Goal: Book appointment/travel/reservation

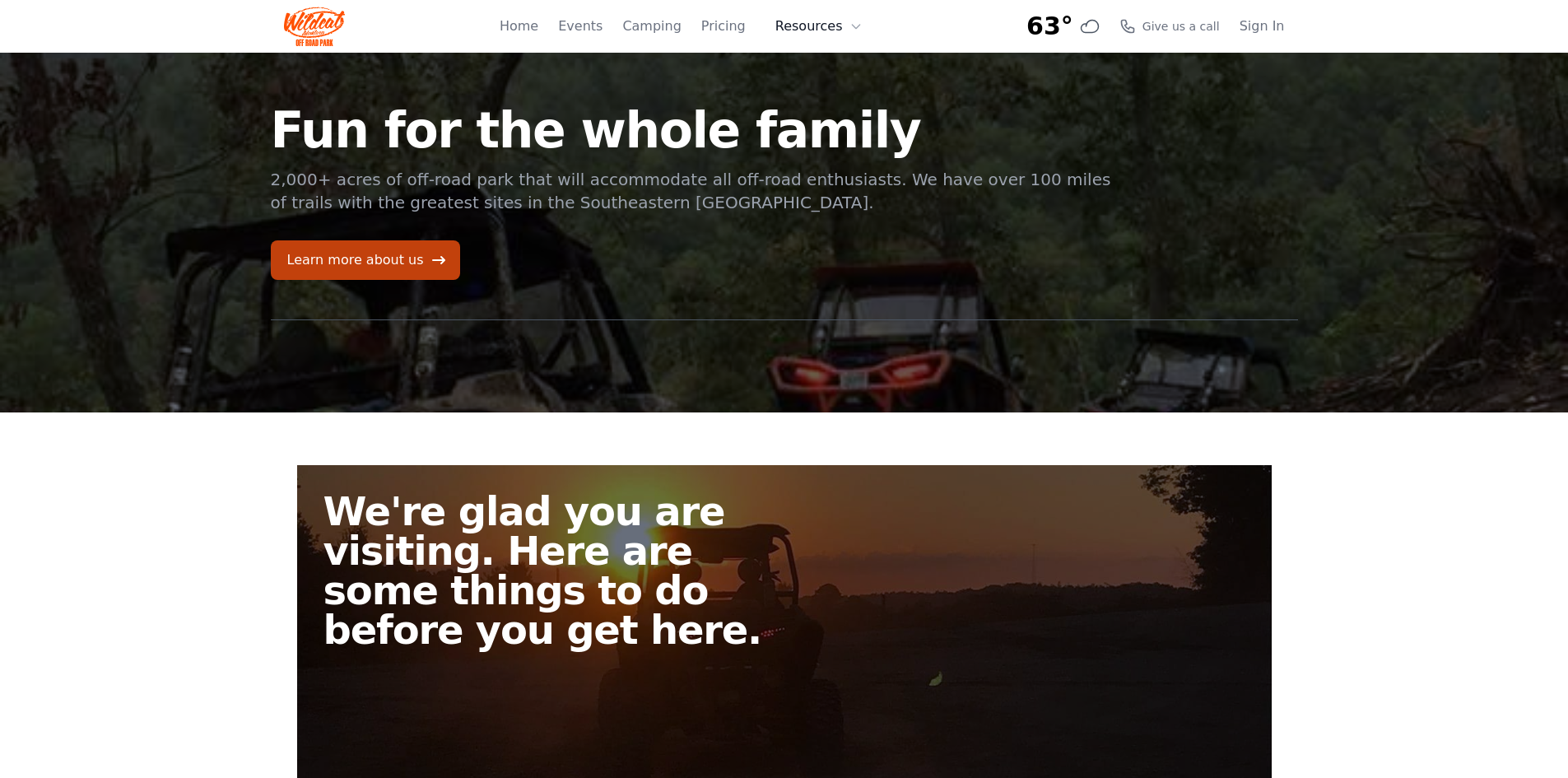
click at [809, 34] on button "Resources" at bounding box center [818, 27] width 107 height 33
click at [656, 26] on link "Camping" at bounding box center [651, 27] width 58 height 20
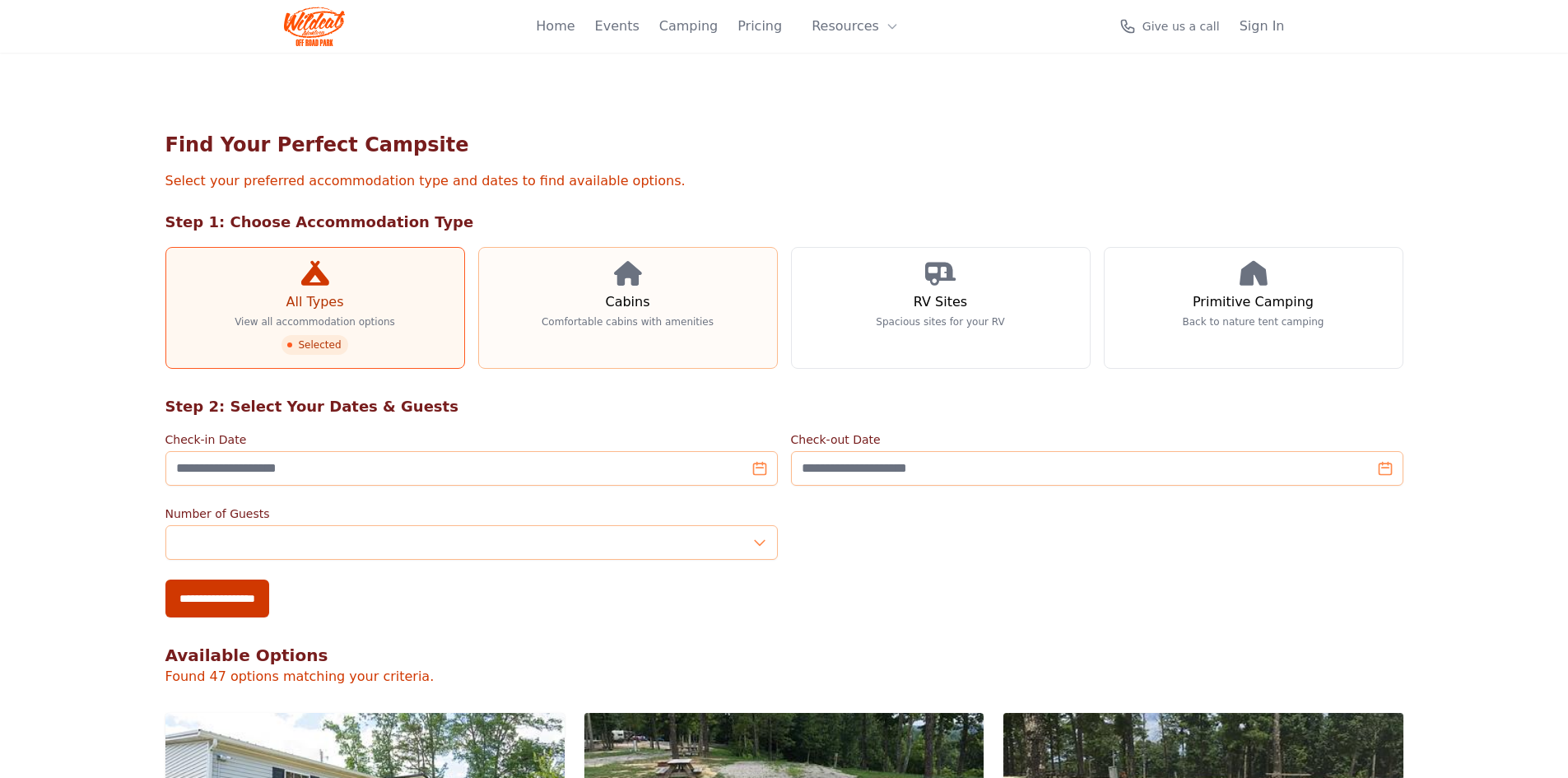
click at [585, 313] on link "Cabins Comfortable cabins with amenities" at bounding box center [627, 308] width 300 height 122
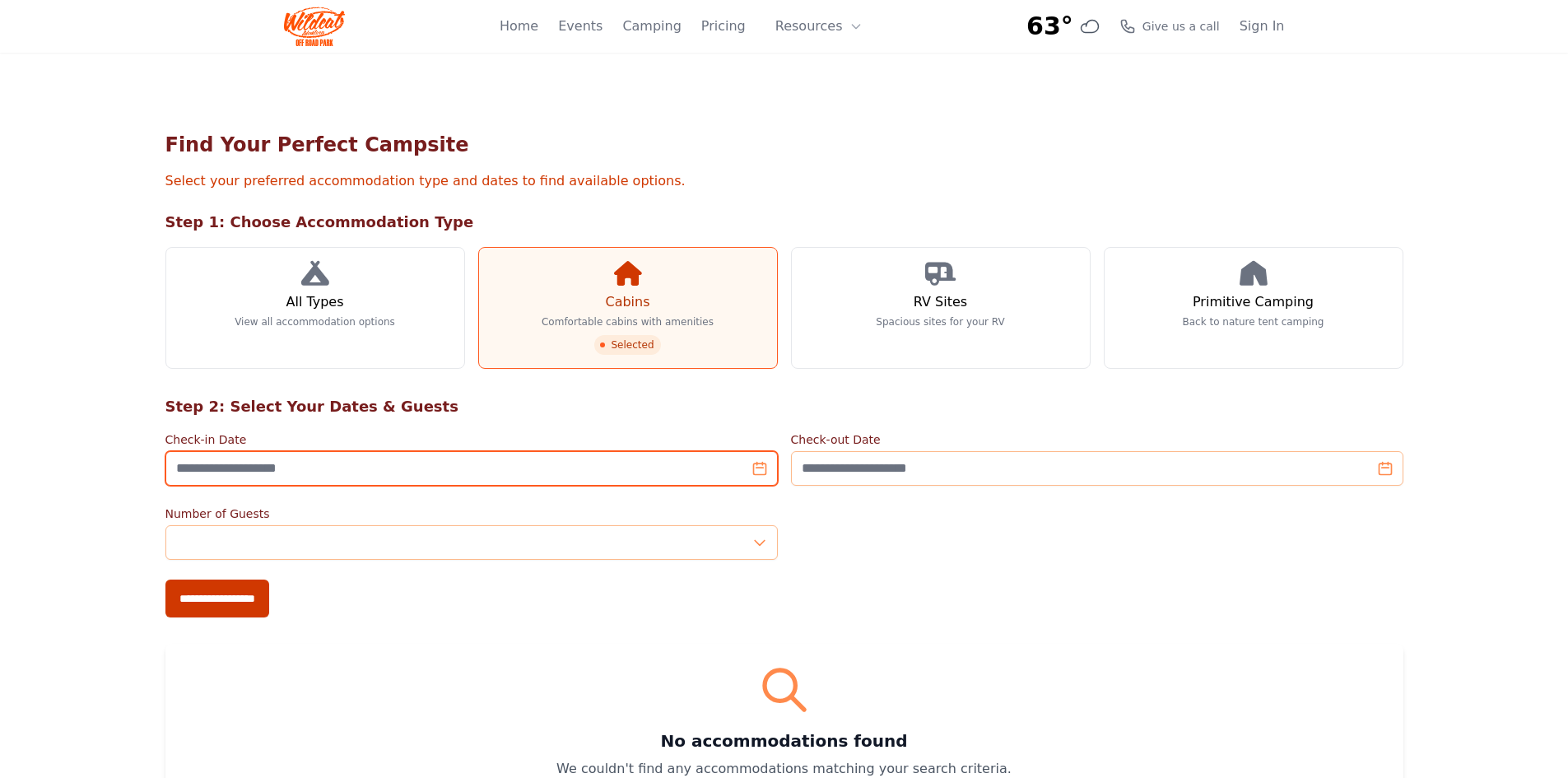
click at [749, 470] on input "Check-in Date" at bounding box center [471, 469] width 612 height 35
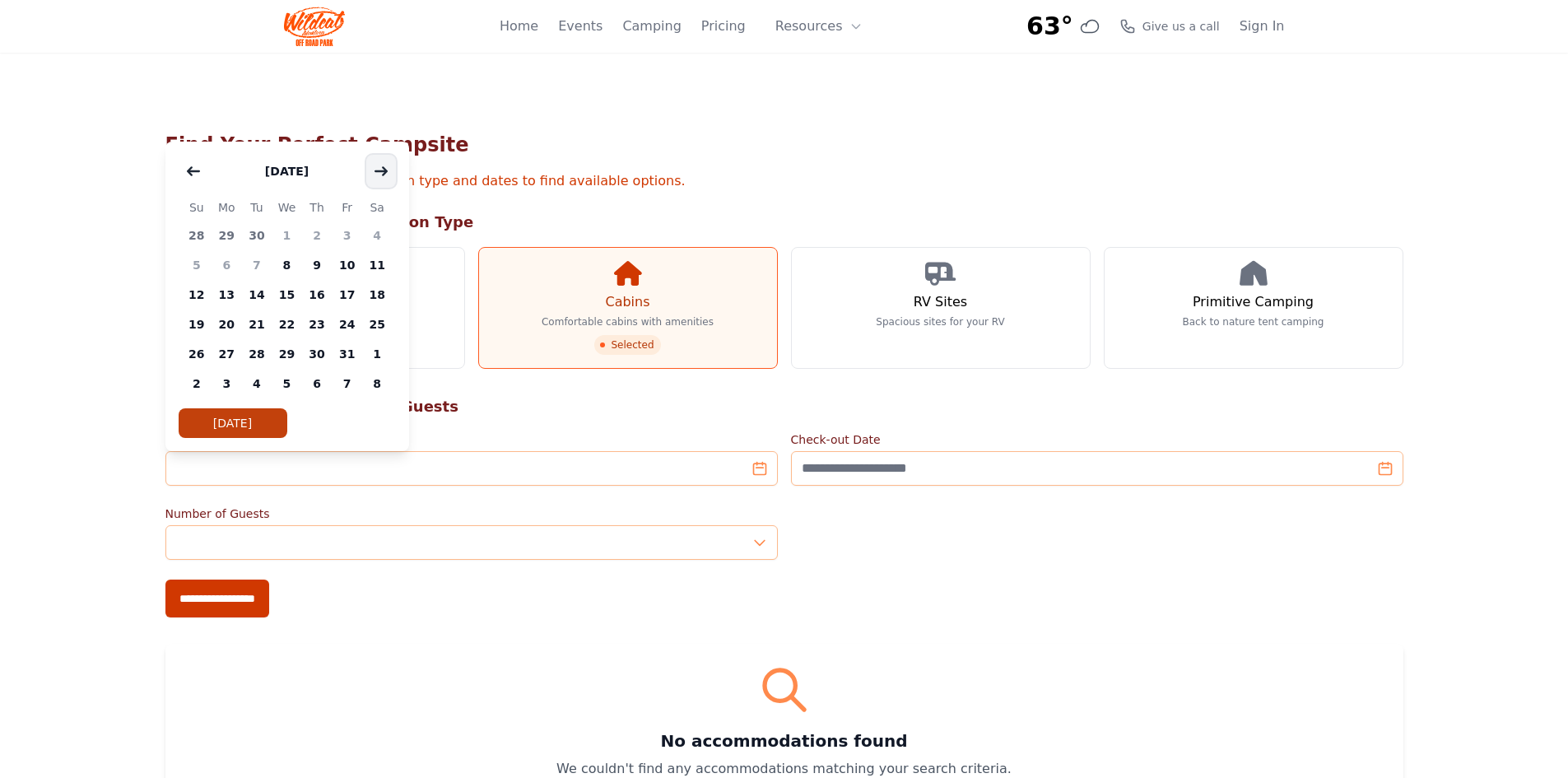
click at [375, 168] on icon "button" at bounding box center [381, 171] width 13 height 13
click at [366, 327] on span "22" at bounding box center [377, 324] width 31 height 30
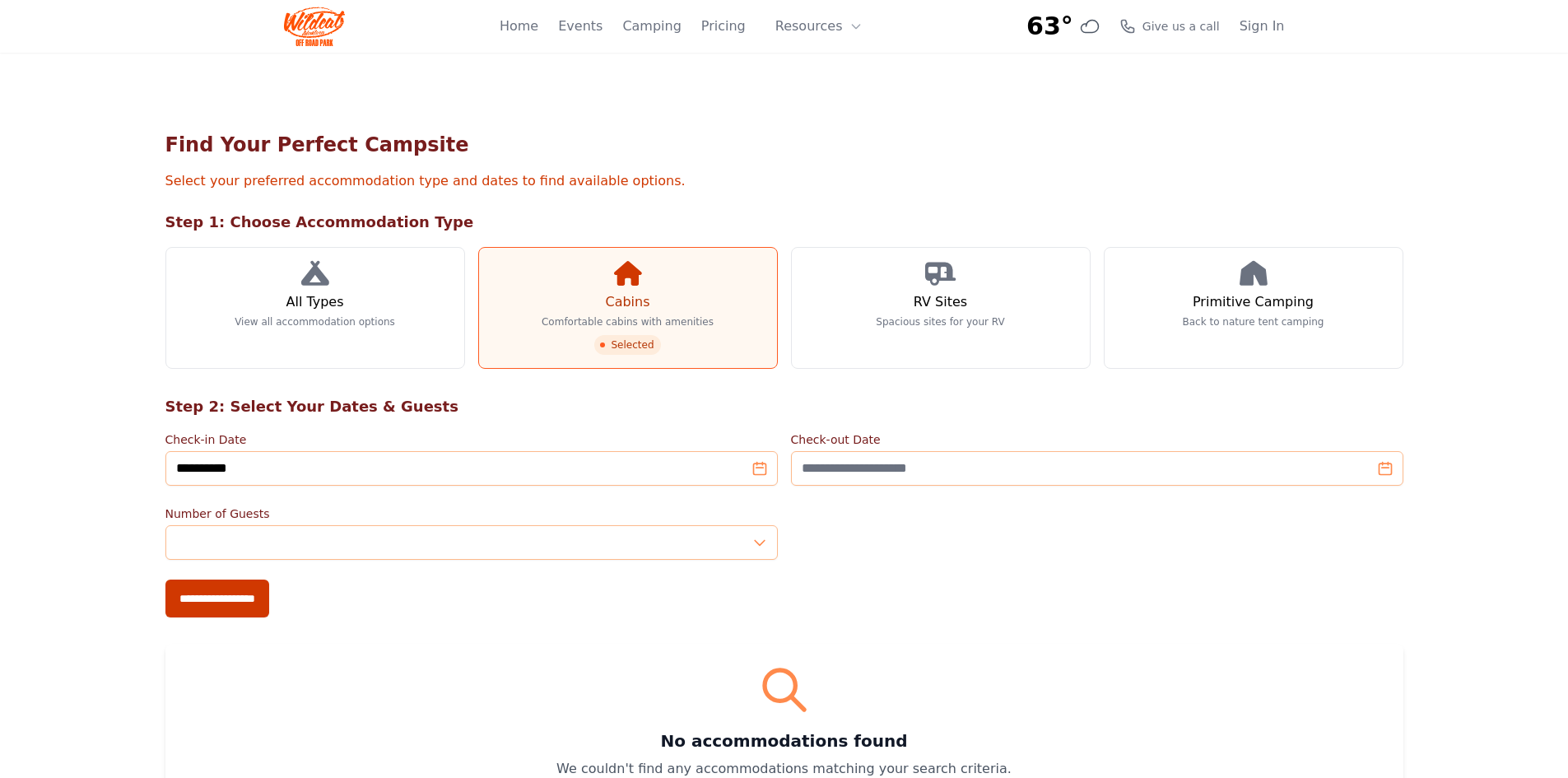
click at [370, 444] on label "Check-in Date" at bounding box center [471, 440] width 612 height 17
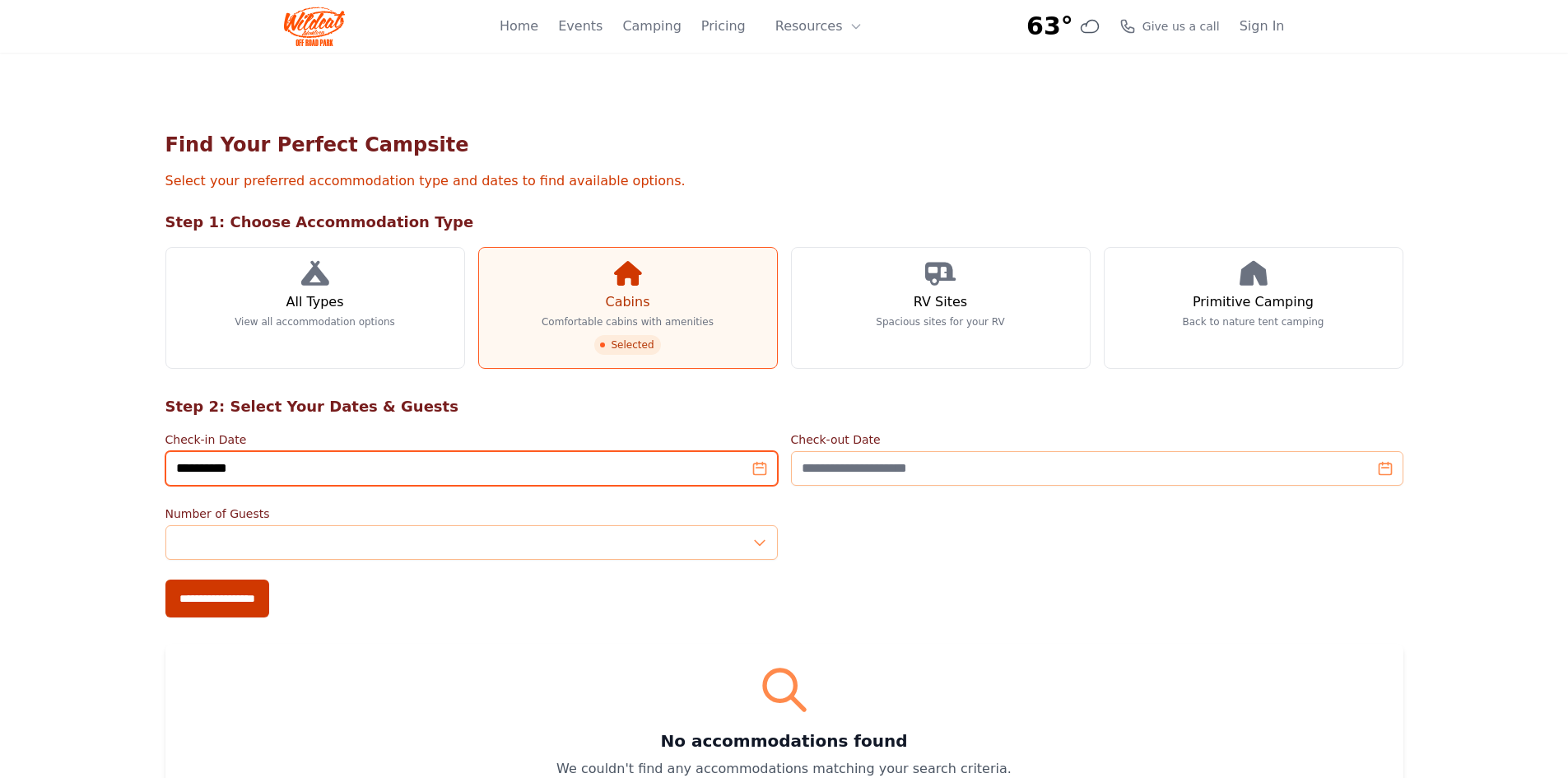
click at [370, 451] on input "**********" at bounding box center [471, 469] width 612 height 35
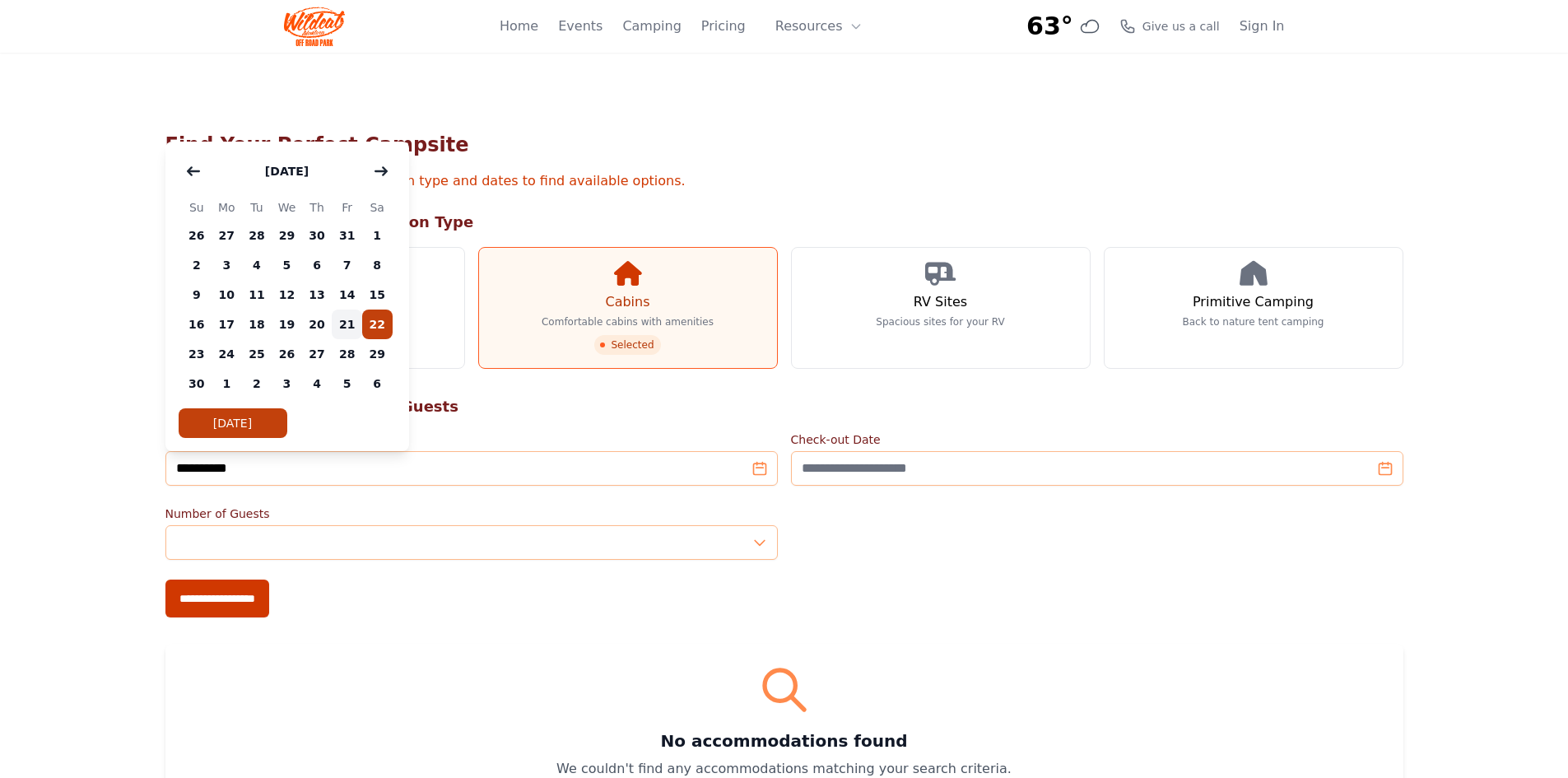
click at [341, 327] on span "21" at bounding box center [347, 324] width 31 height 30
type input "**********"
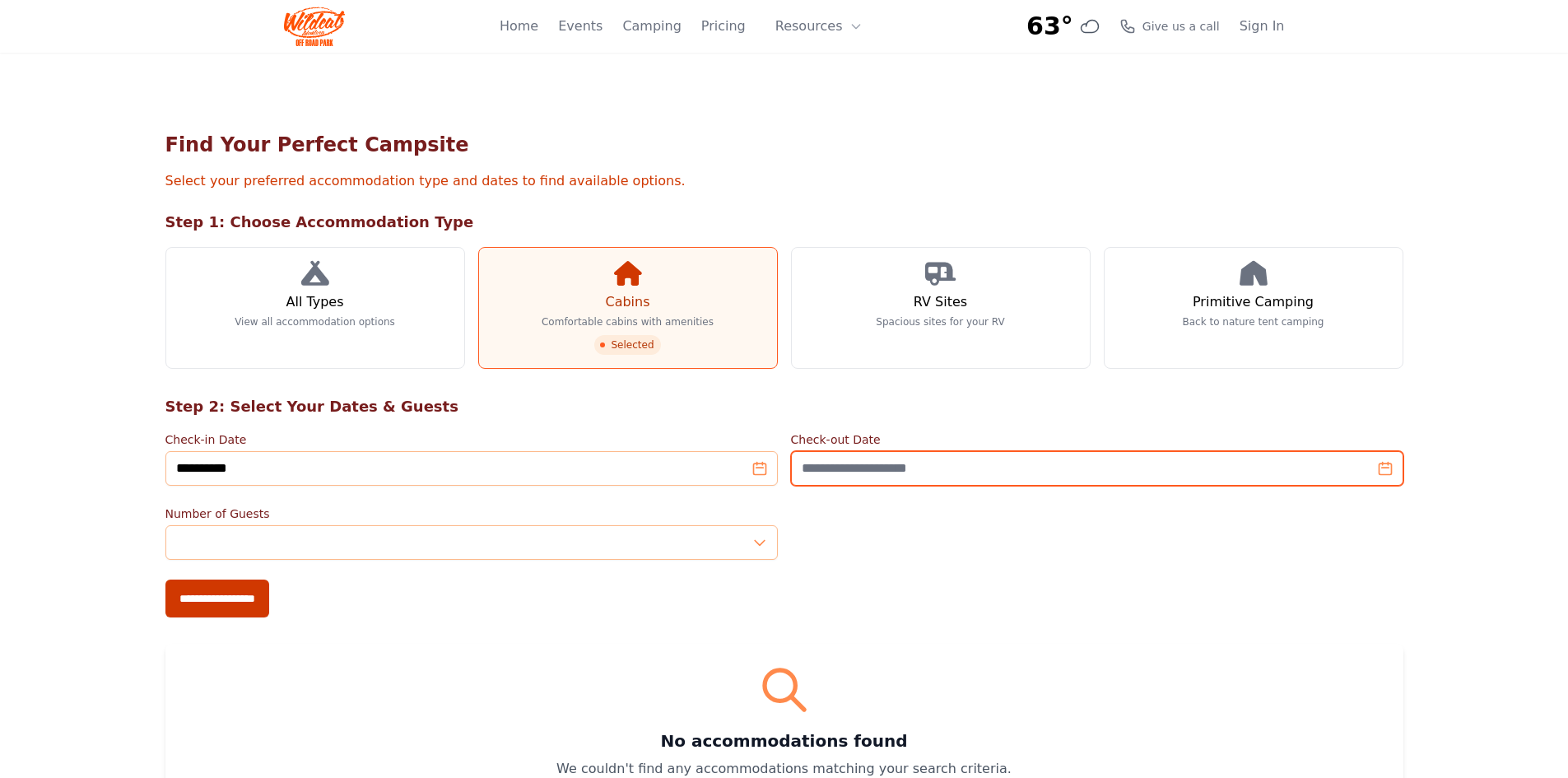
click at [961, 473] on input "Check-out Date" at bounding box center [1097, 469] width 612 height 35
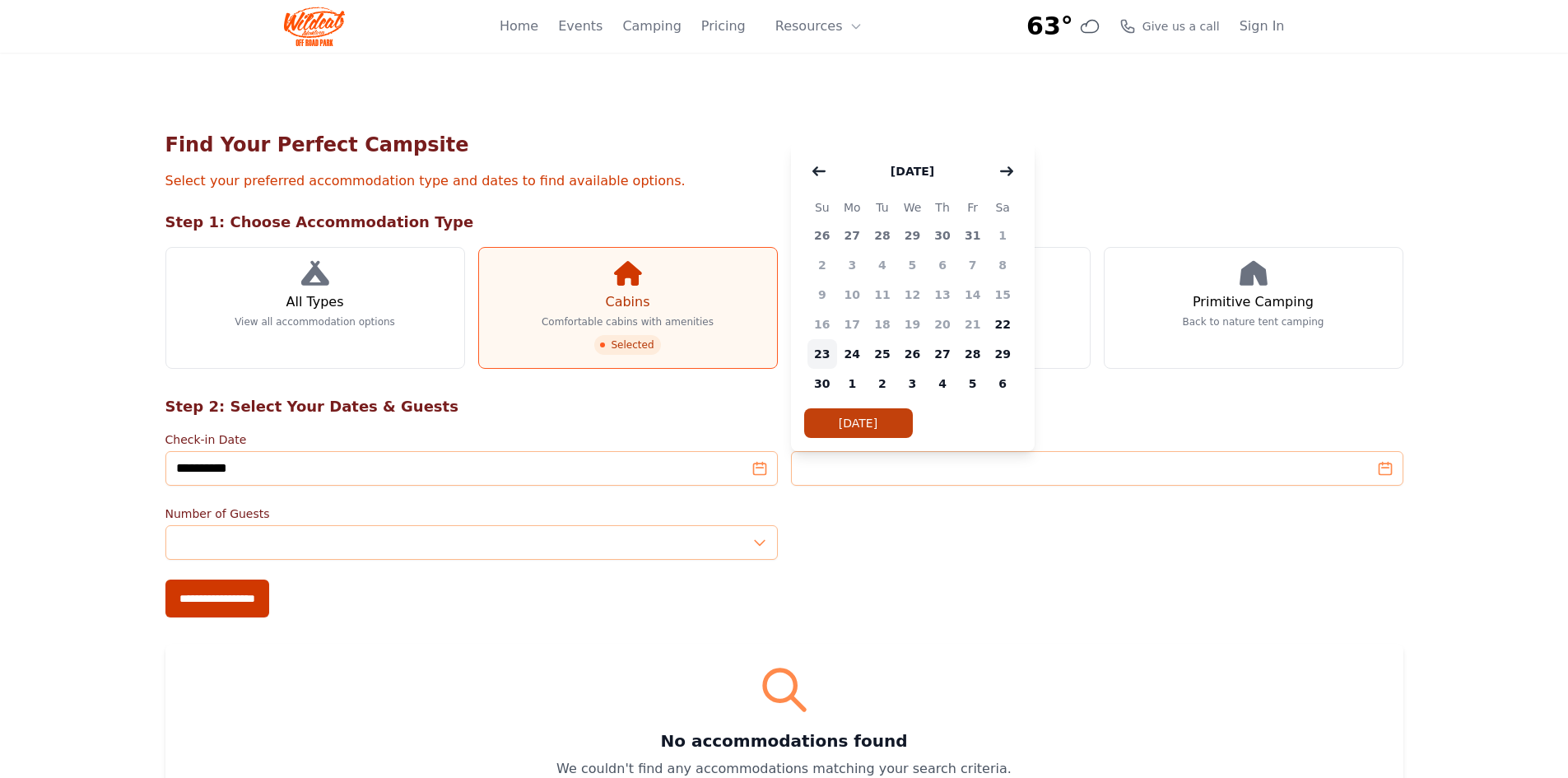
click at [815, 351] on span "23" at bounding box center [823, 354] width 31 height 30
type input "**********"
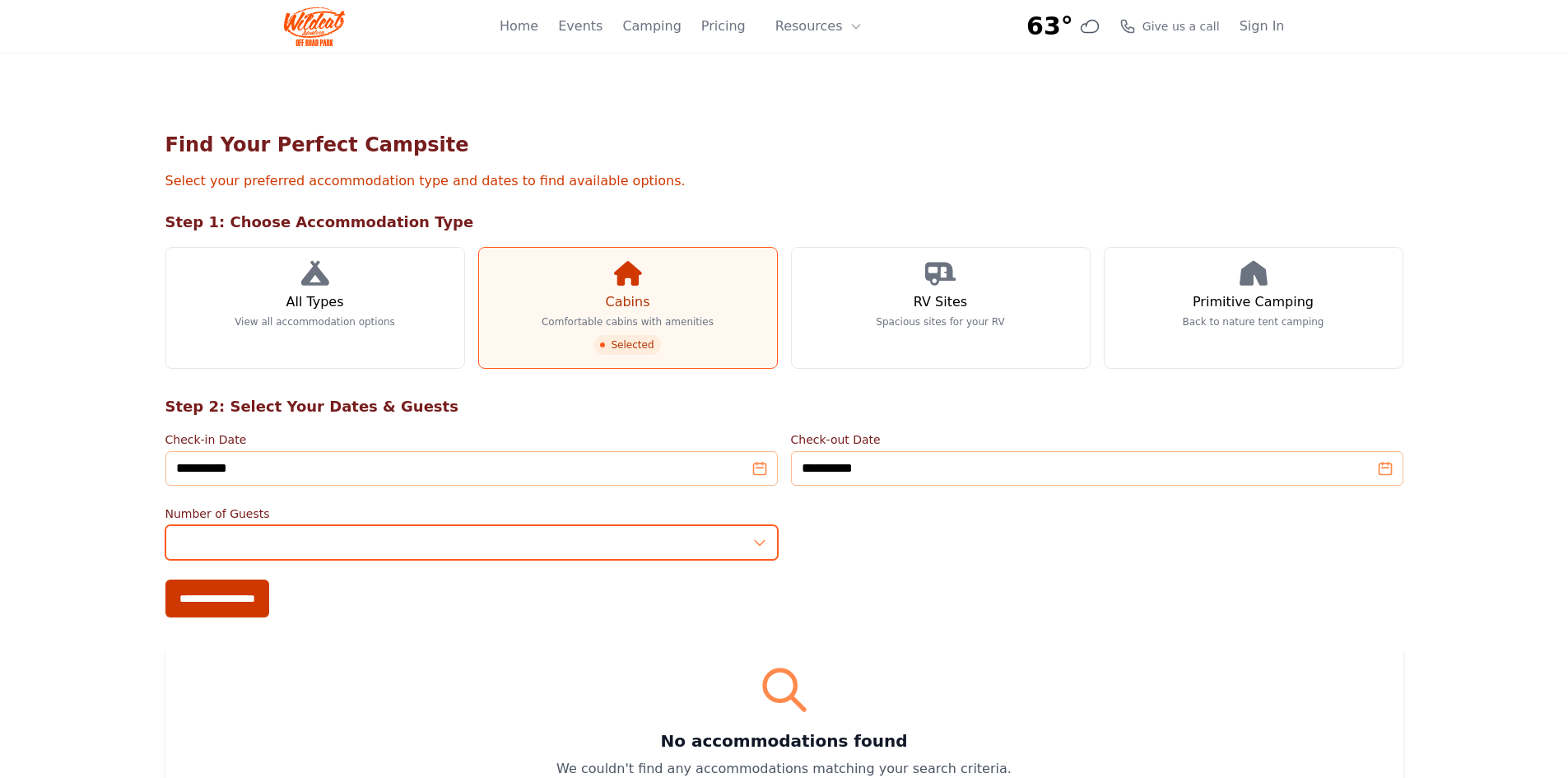
click at [759, 544] on input "*" at bounding box center [471, 543] width 612 height 35
click at [759, 535] on input "*" at bounding box center [471, 543] width 612 height 35
click at [758, 538] on input "*" at bounding box center [471, 543] width 612 height 35
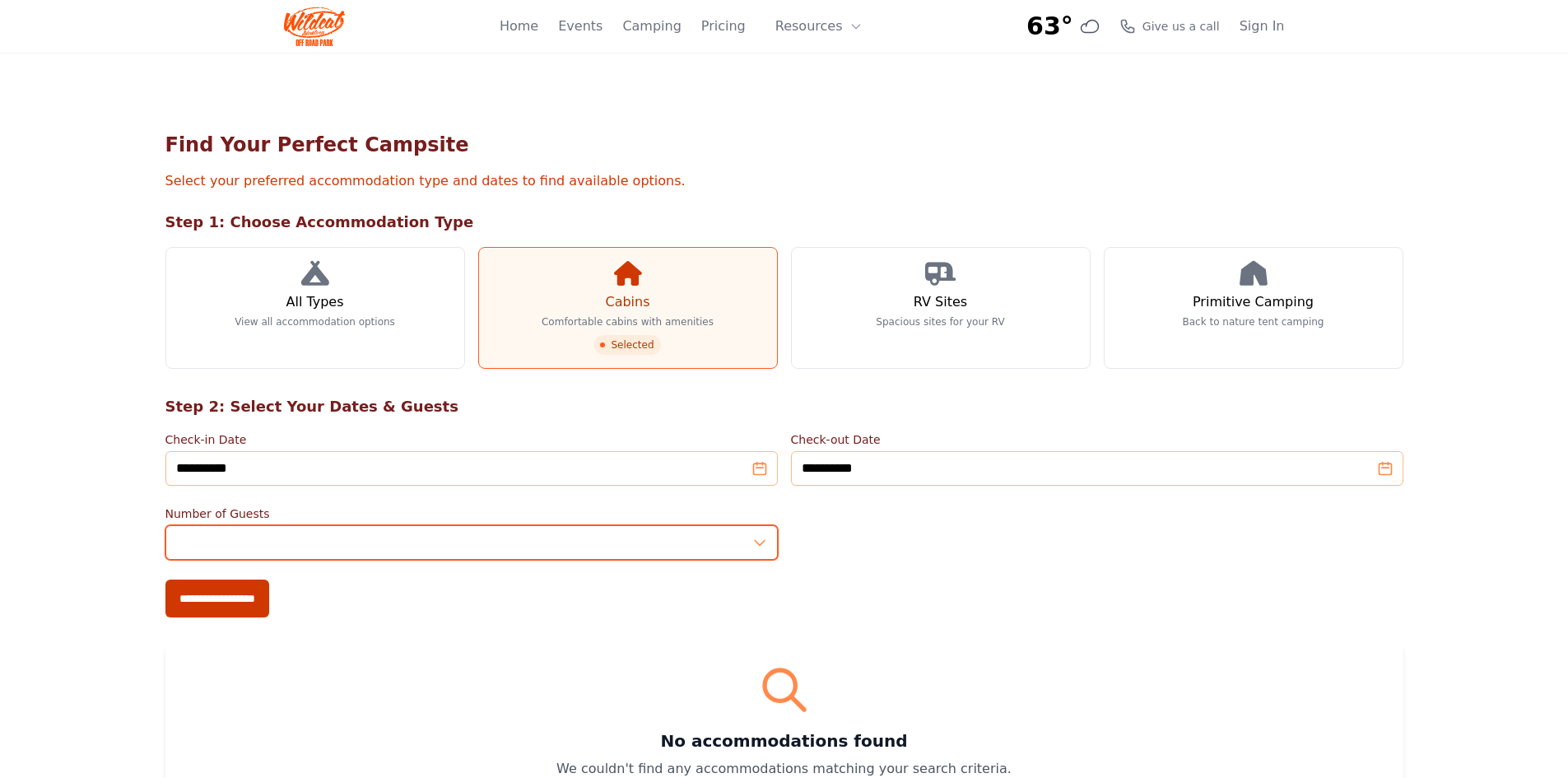
click at [758, 538] on input "*" at bounding box center [471, 543] width 612 height 35
type input "*"
click at [756, 540] on input "*" at bounding box center [471, 543] width 612 height 35
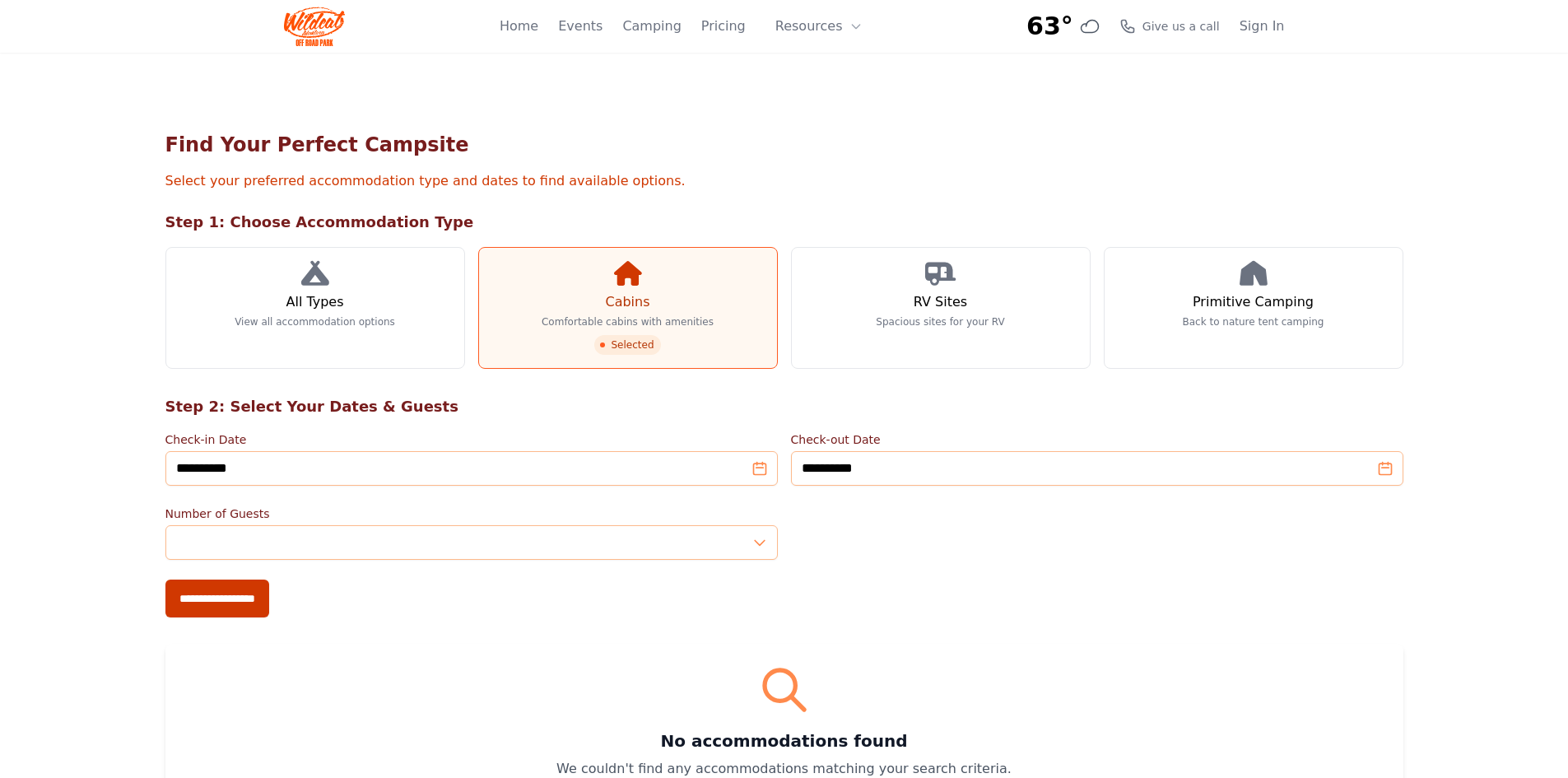
click at [886, 543] on div "Number of Guests *" at bounding box center [784, 532] width 1238 height 54
click at [269, 596] on input "**********" at bounding box center [217, 598] width 104 height 38
type input "**********"
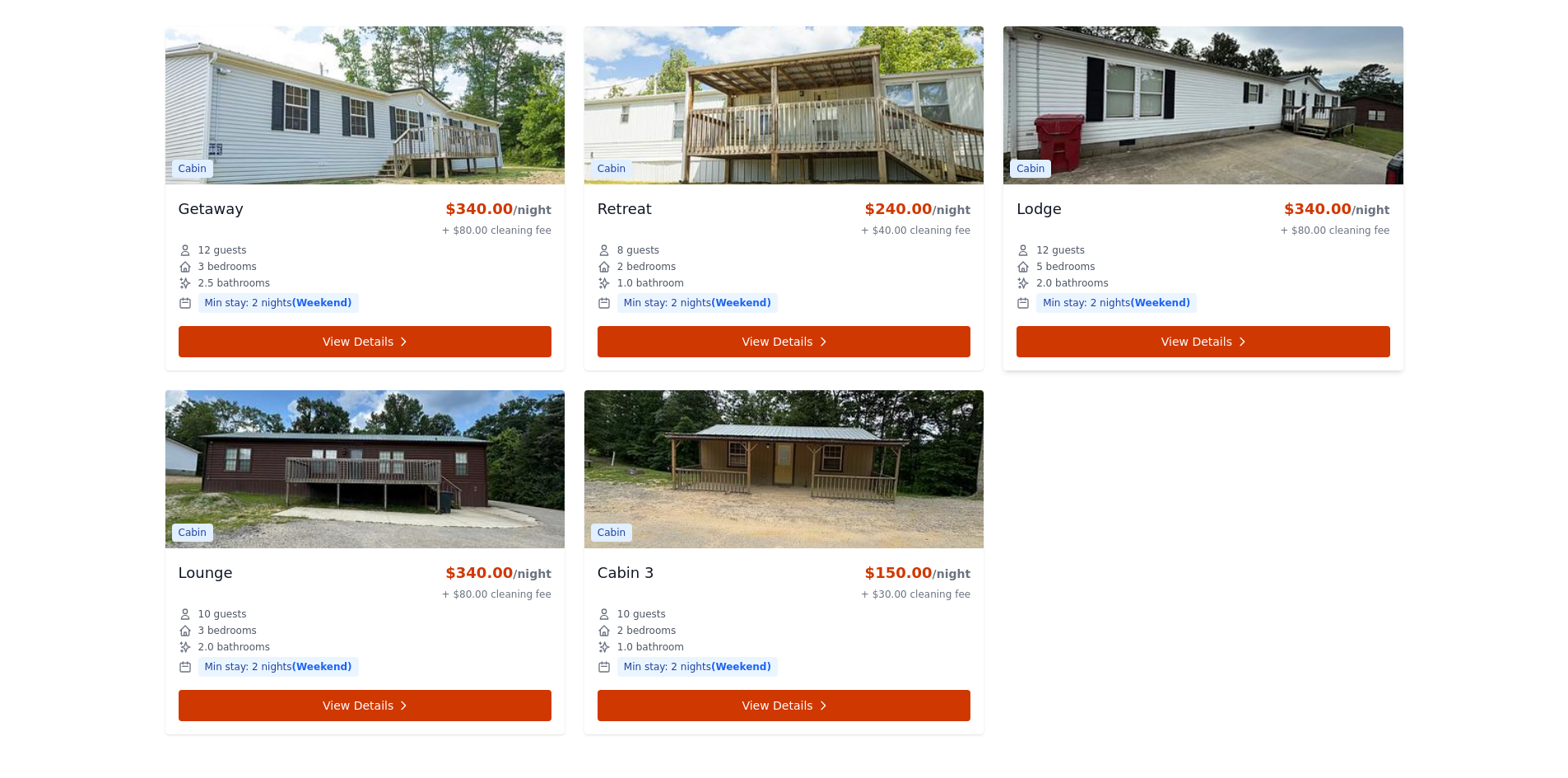
scroll to position [741, 0]
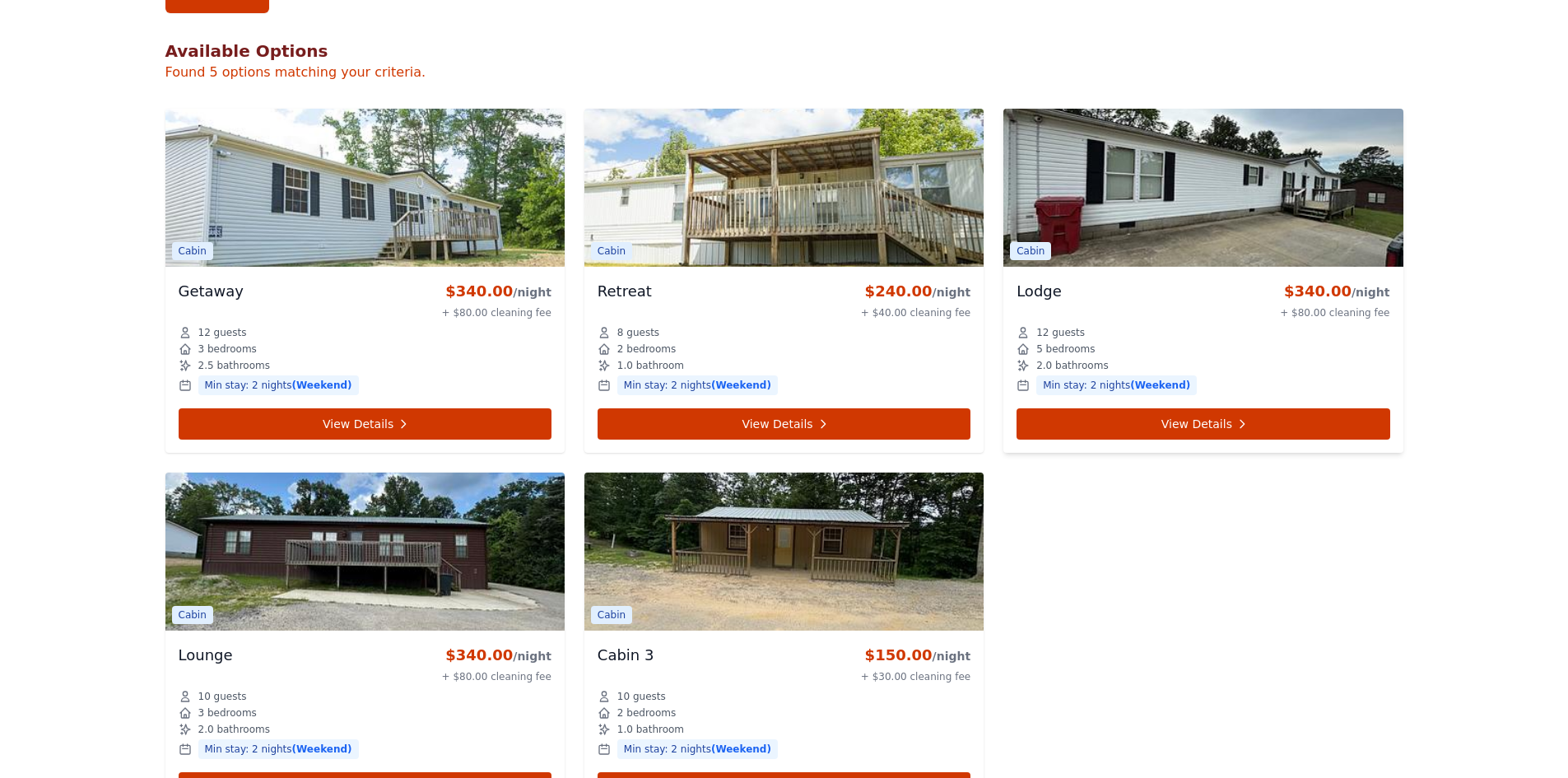
click at [1116, 184] on img at bounding box center [1202, 188] width 399 height 158
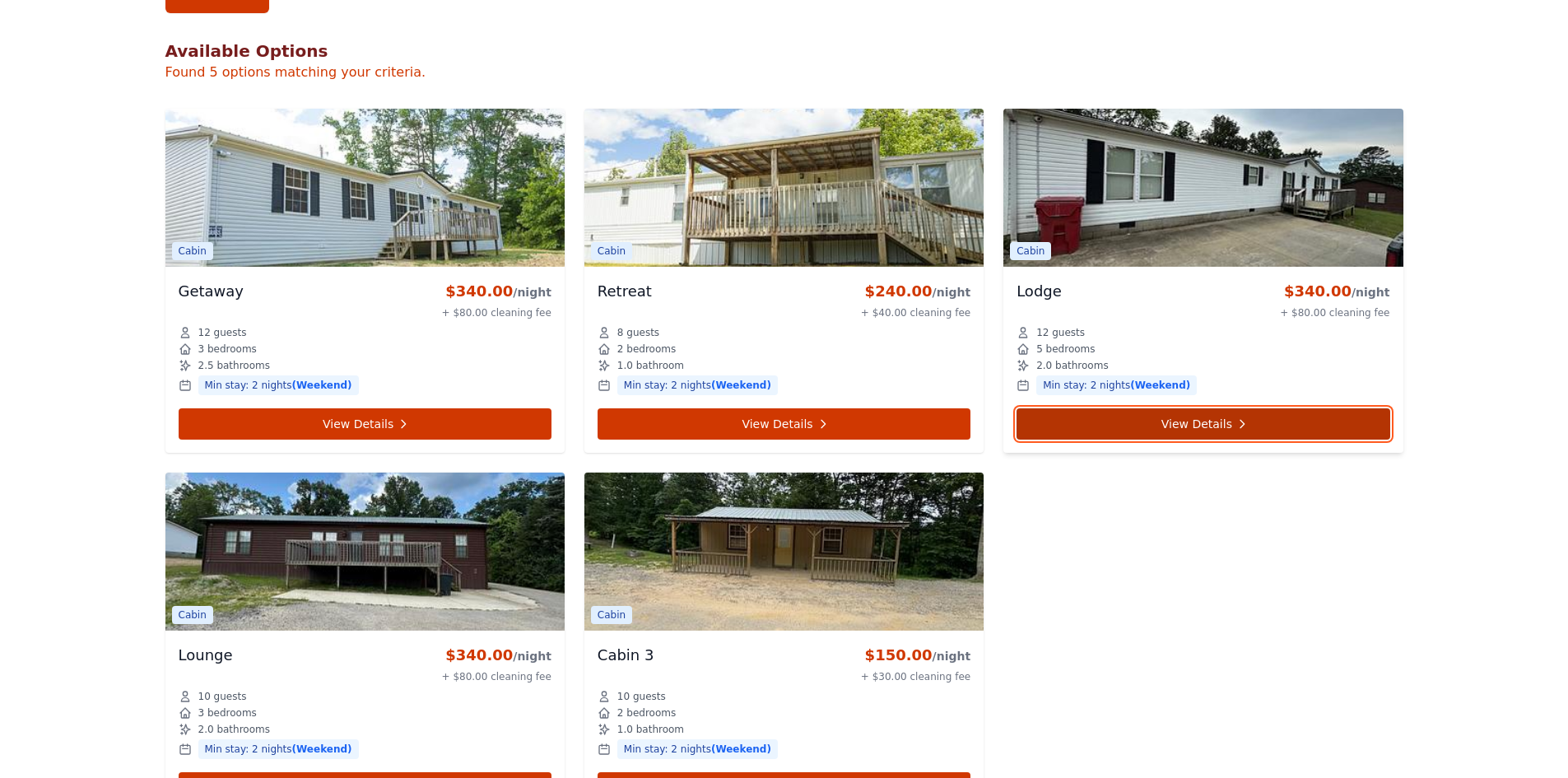
click at [1130, 426] on link "View Details" at bounding box center [1202, 424] width 373 height 32
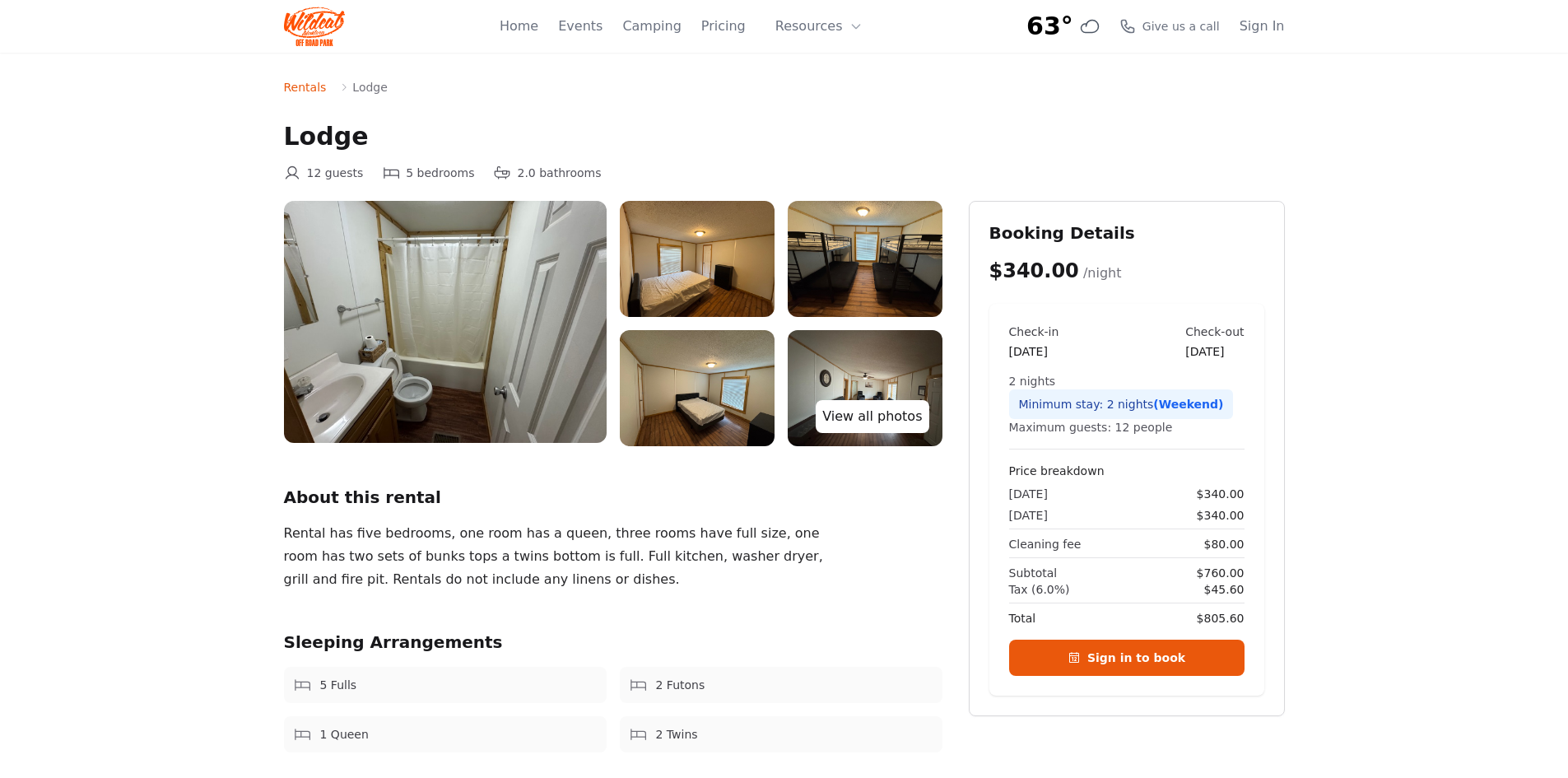
click at [892, 413] on link "View all photos" at bounding box center [872, 416] width 113 height 33
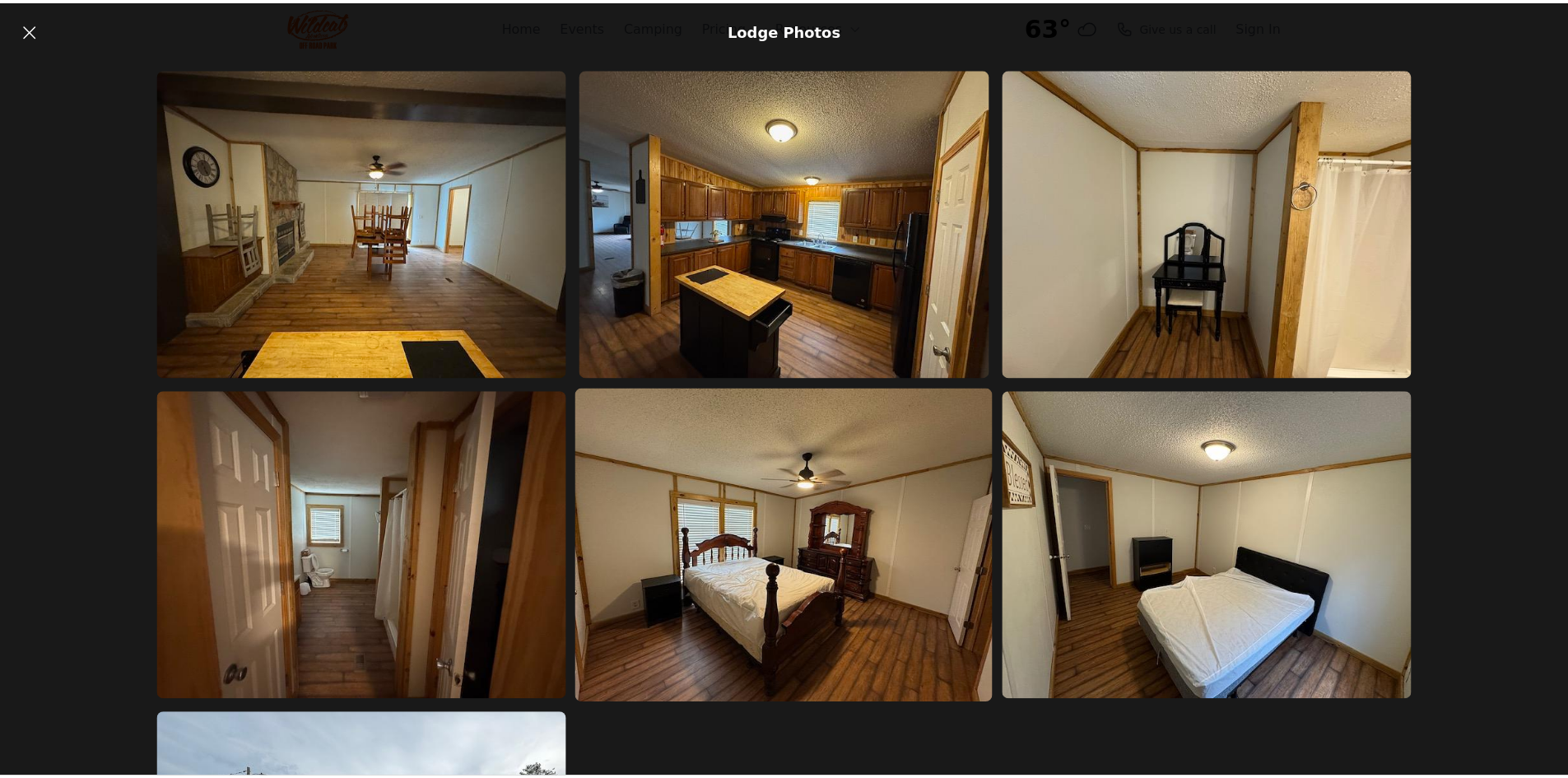
scroll to position [414, 0]
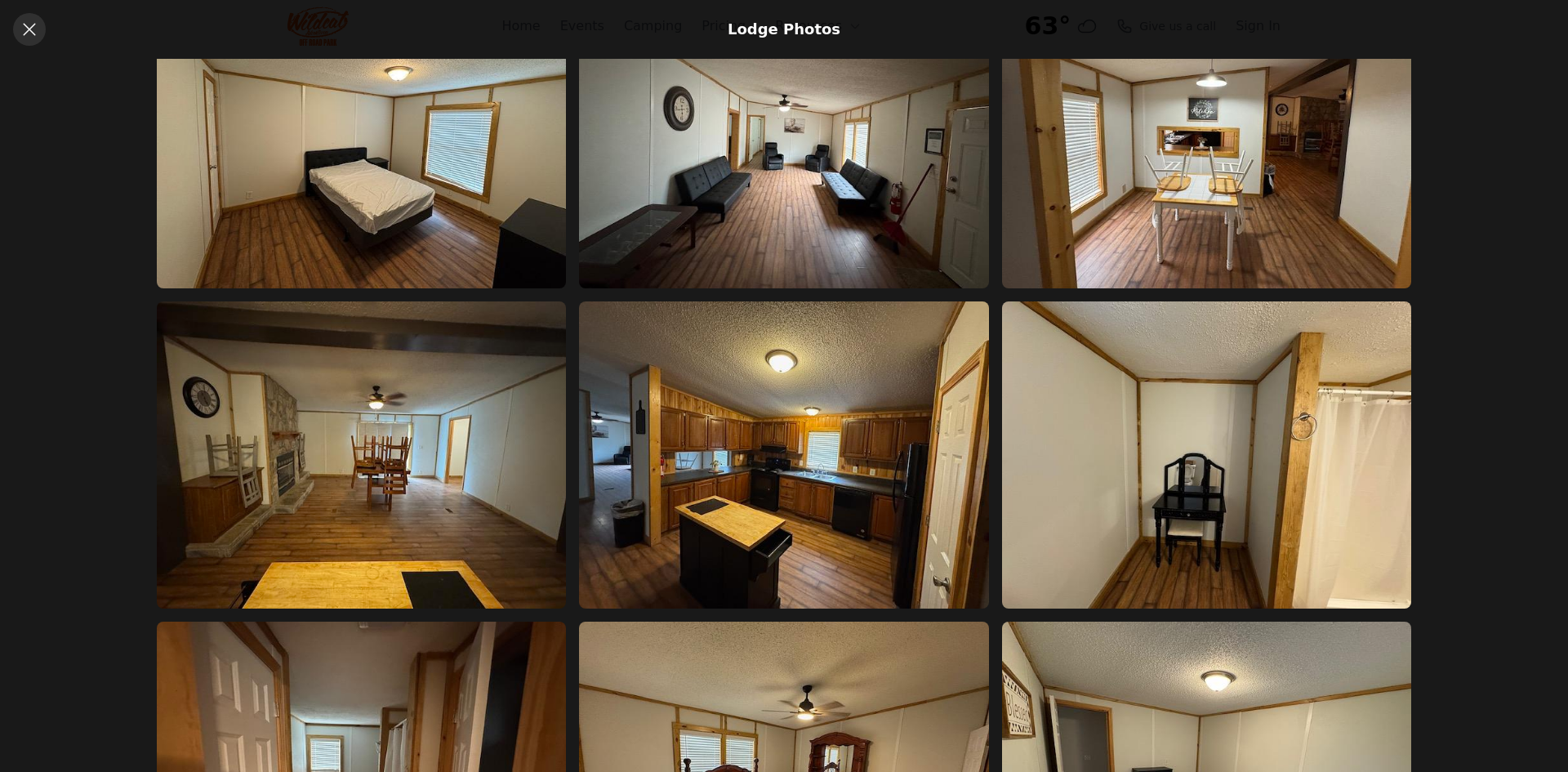
click at [35, 38] on icon at bounding box center [30, 30] width 20 height 20
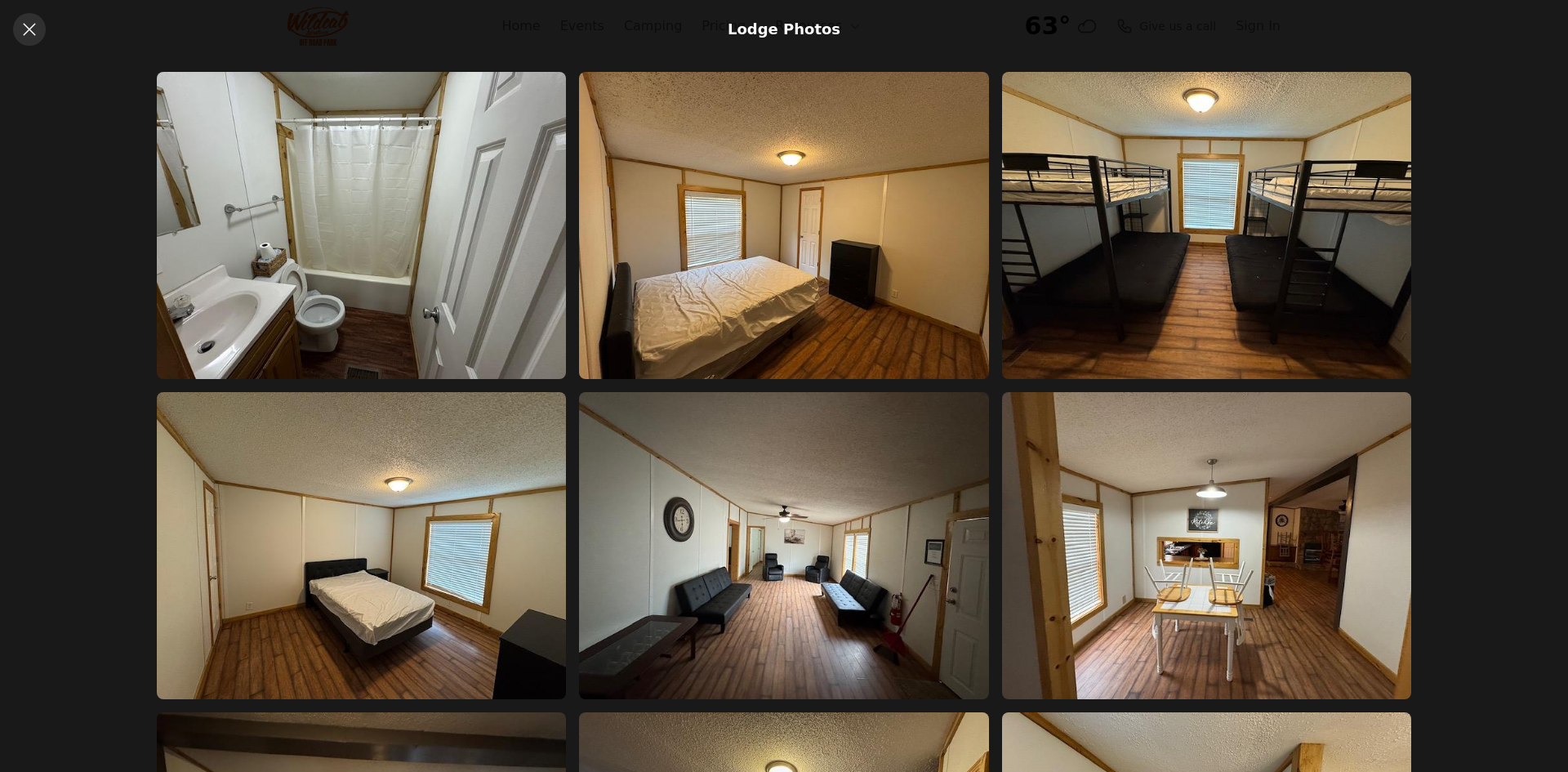
click at [22, 20] on icon at bounding box center [30, 30] width 20 height 20
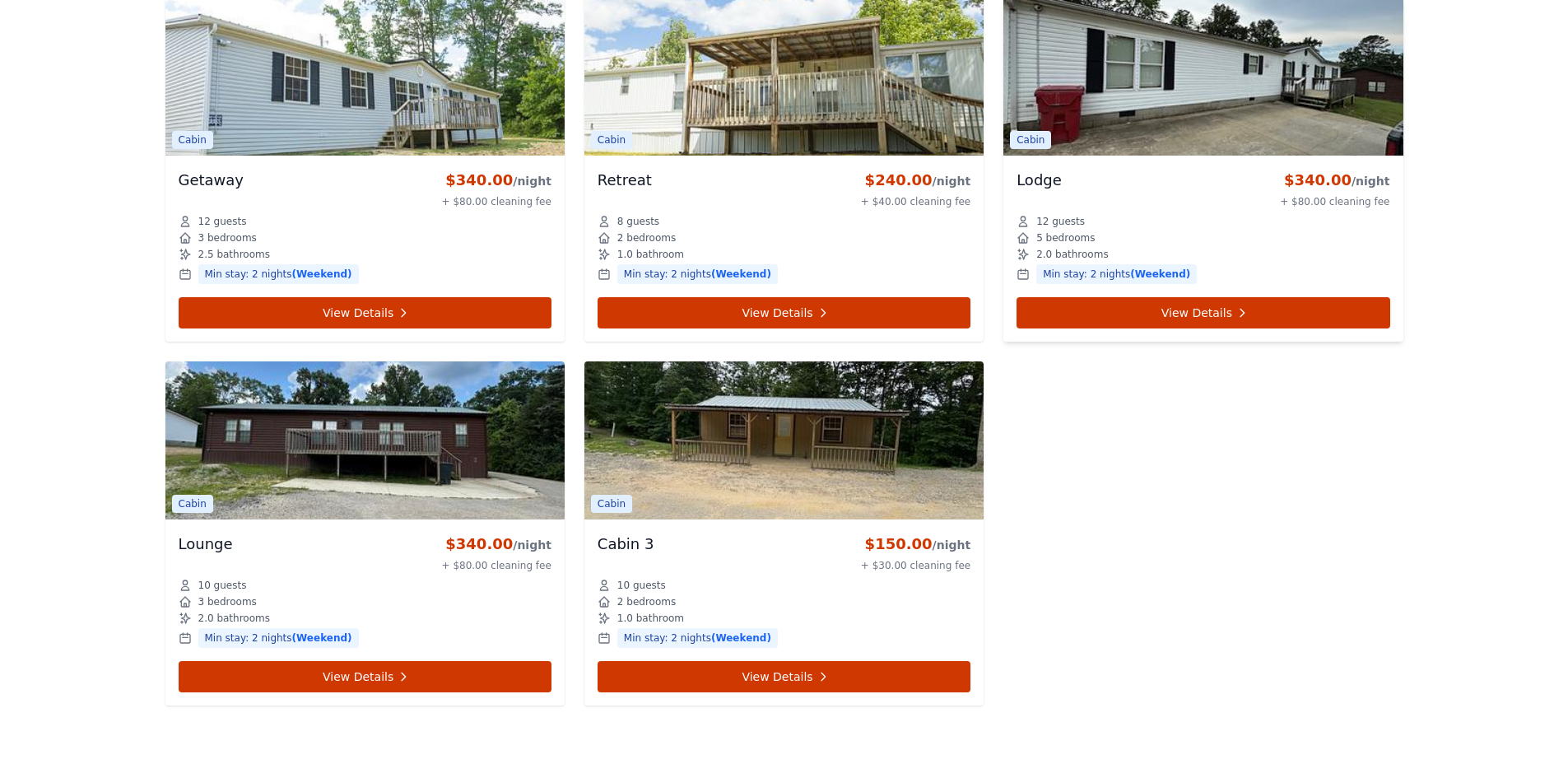
scroll to position [823, 0]
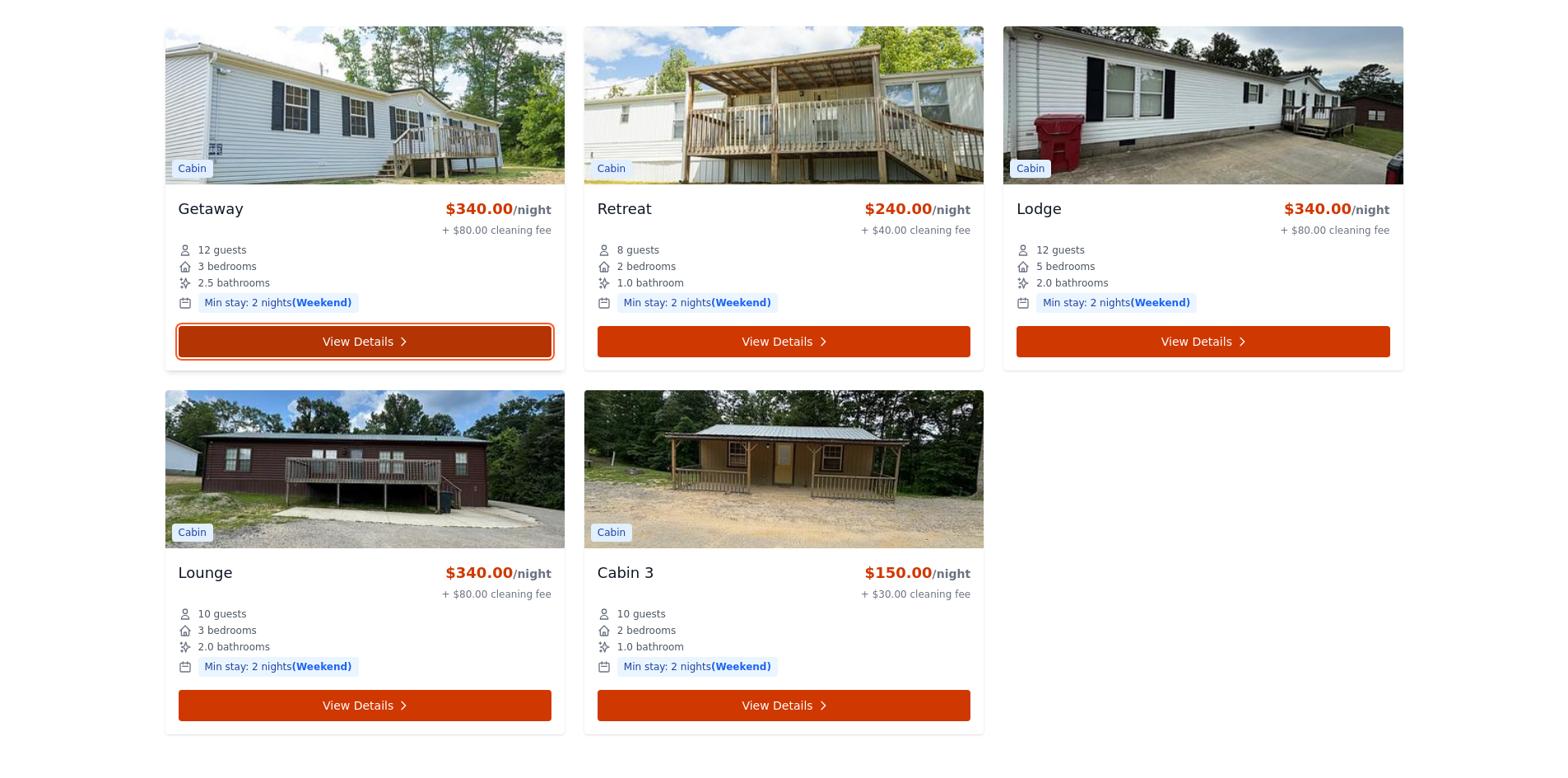
click at [370, 345] on link "View Details" at bounding box center [365, 342] width 373 height 32
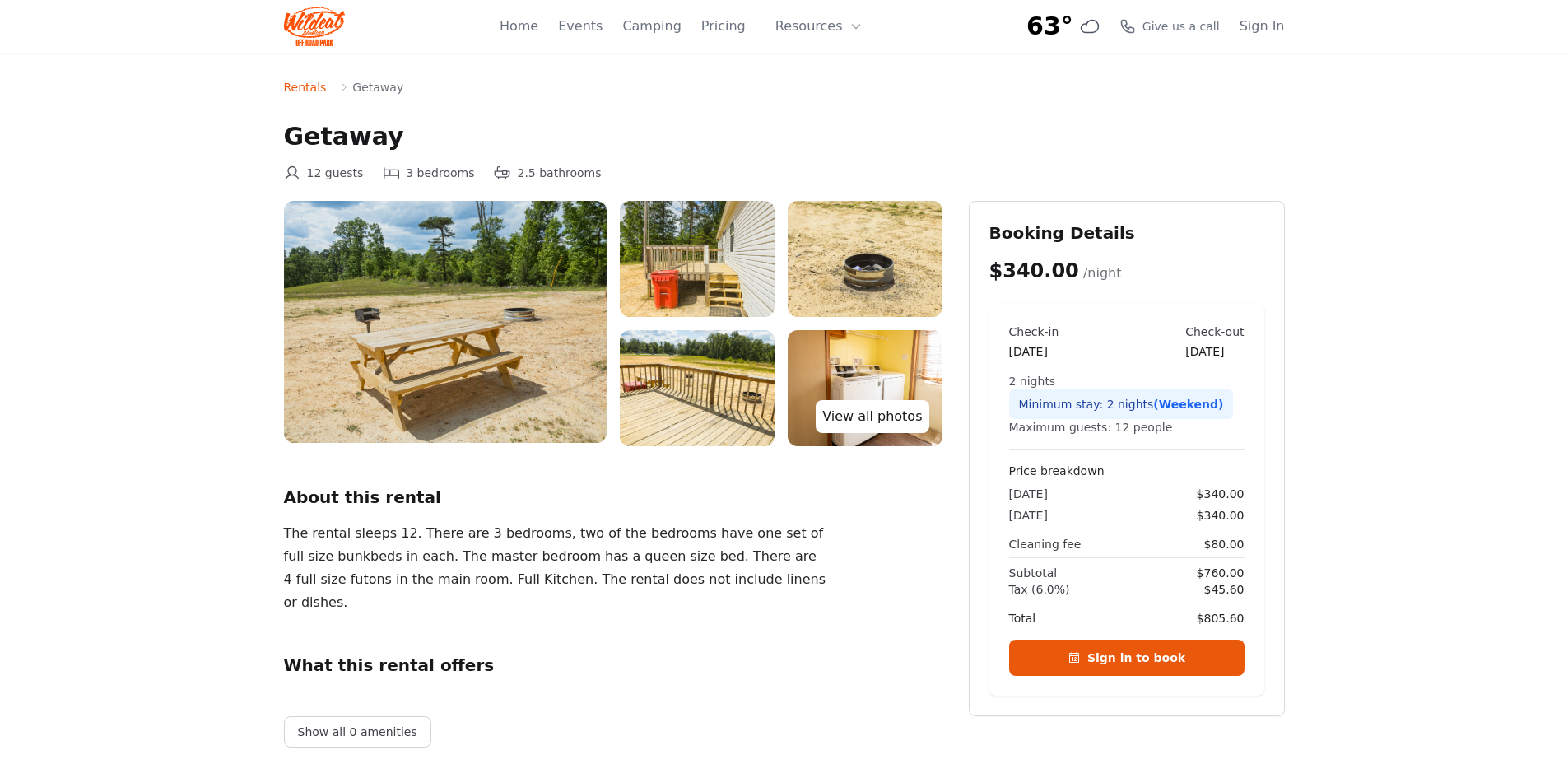
click at [899, 413] on link "View all photos" at bounding box center [872, 416] width 113 height 33
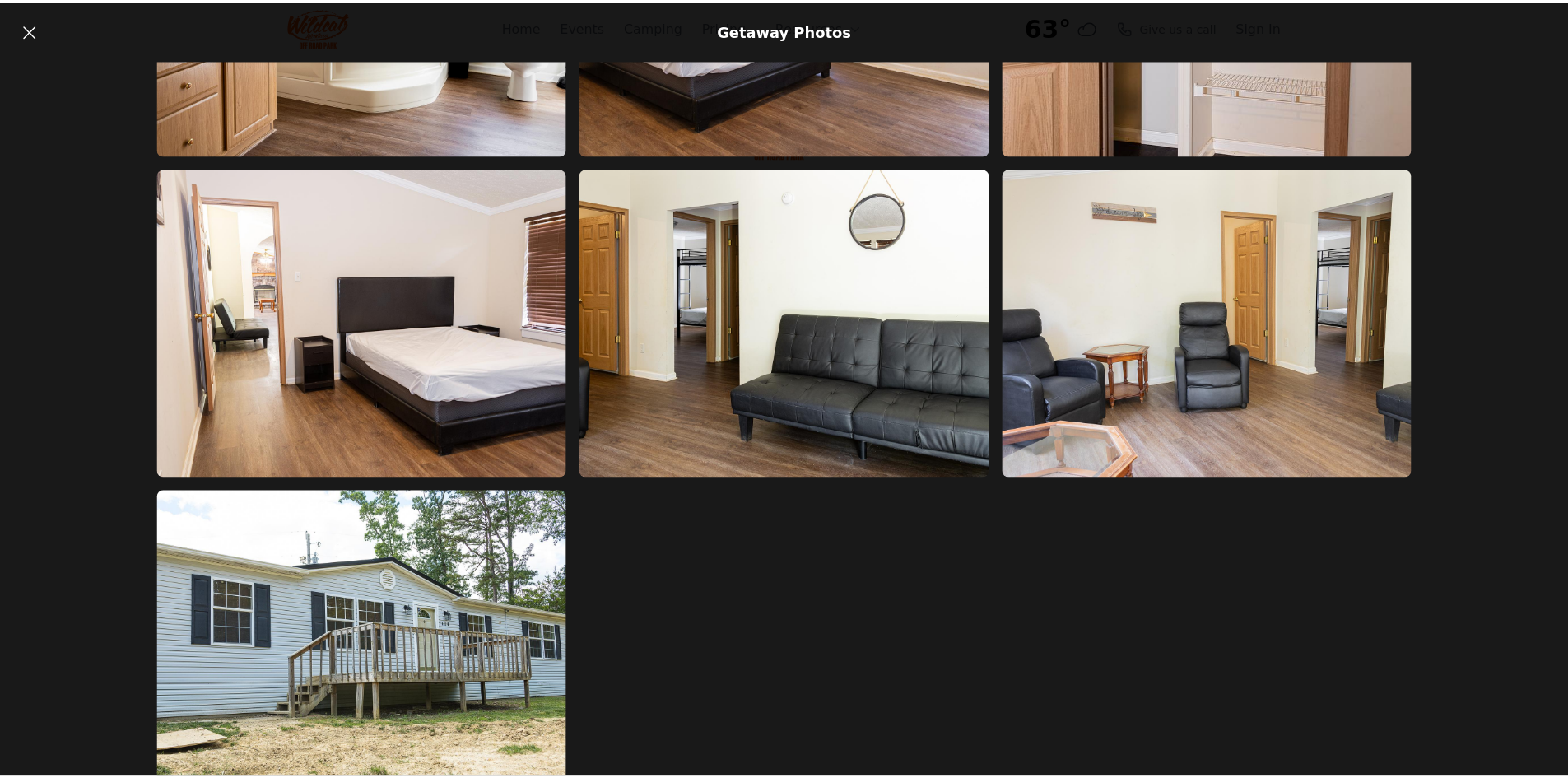
scroll to position [2844, 0]
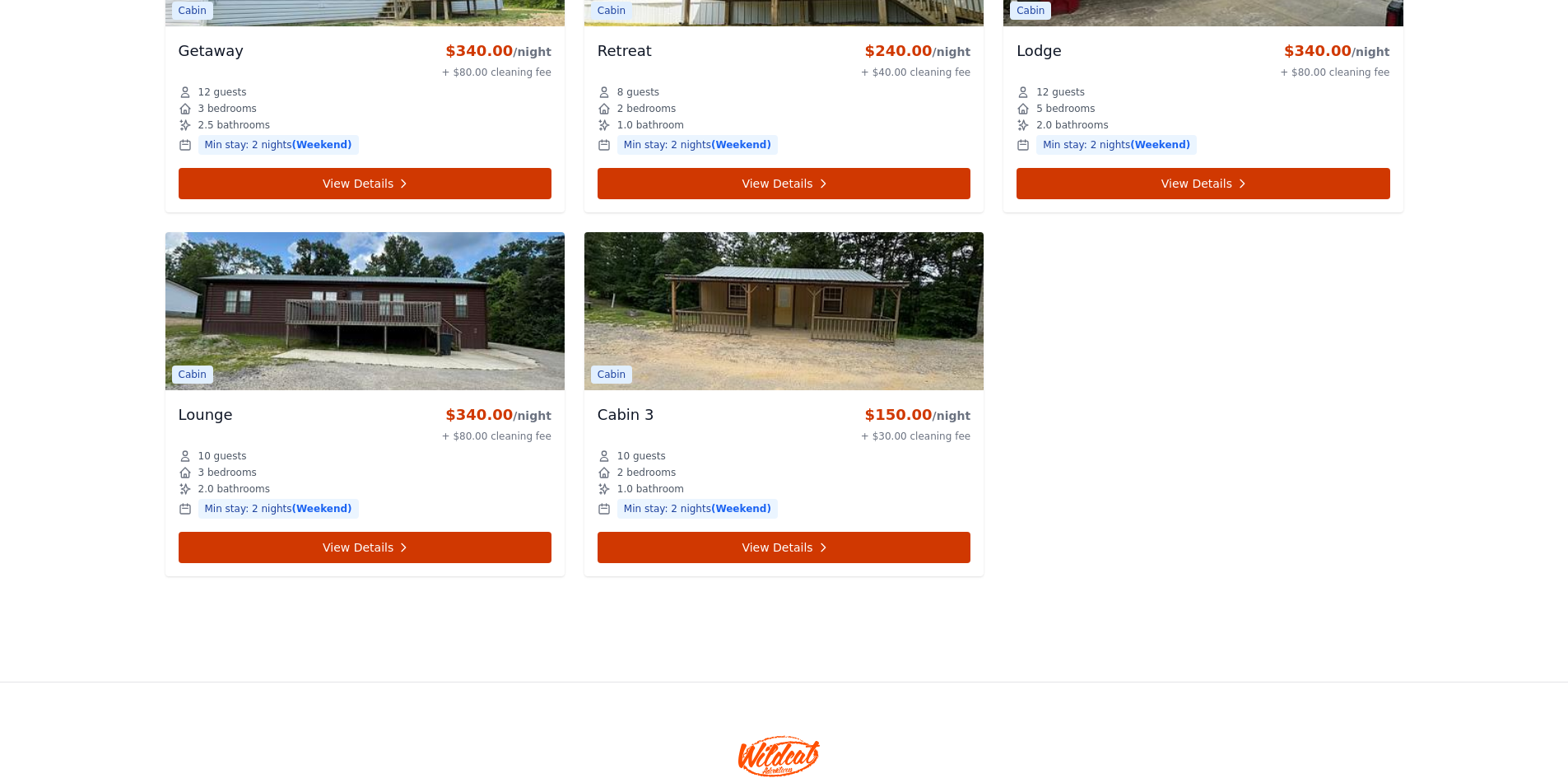
scroll to position [987, 0]
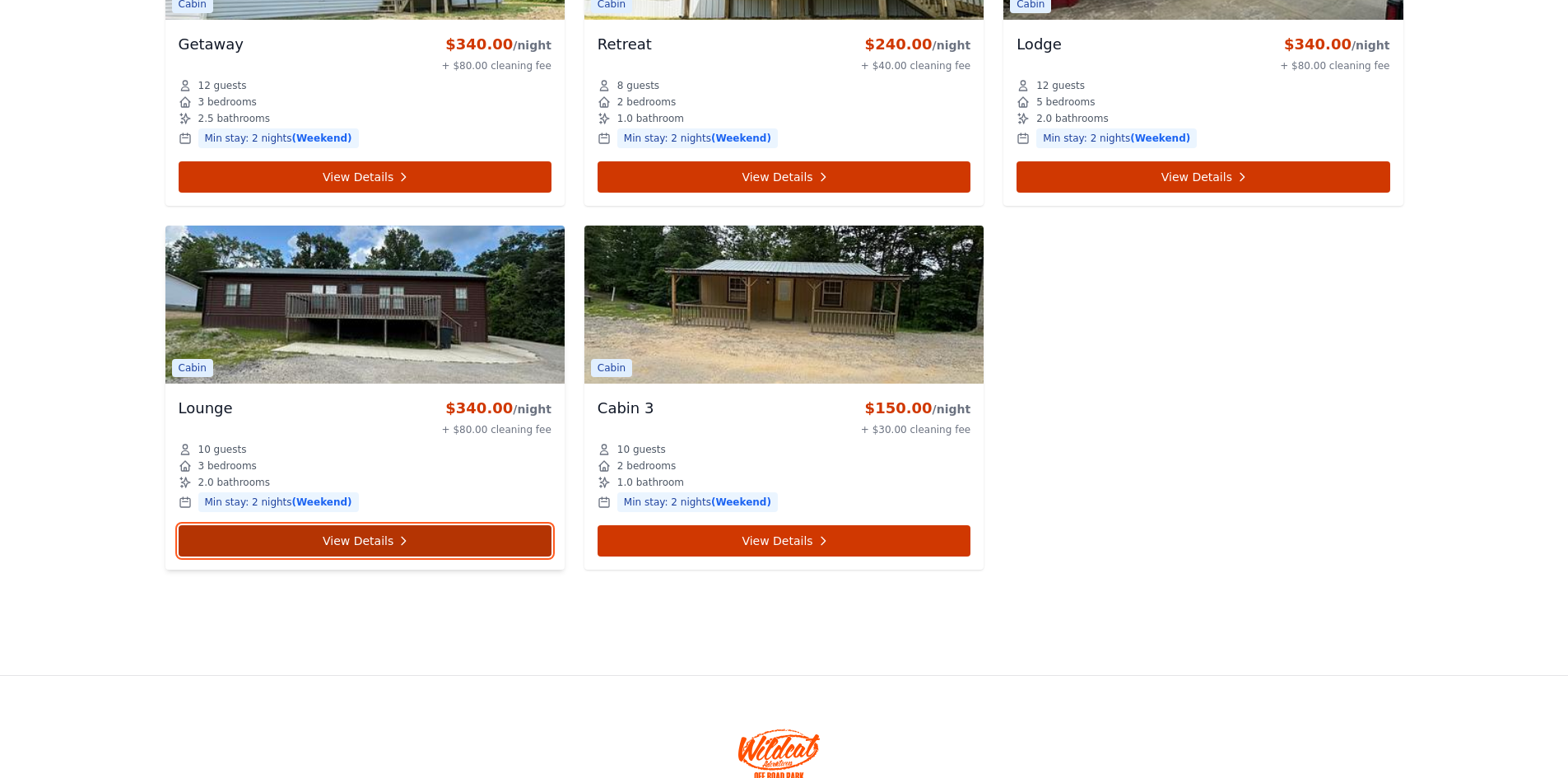
click at [372, 540] on link "View Details" at bounding box center [365, 541] width 373 height 32
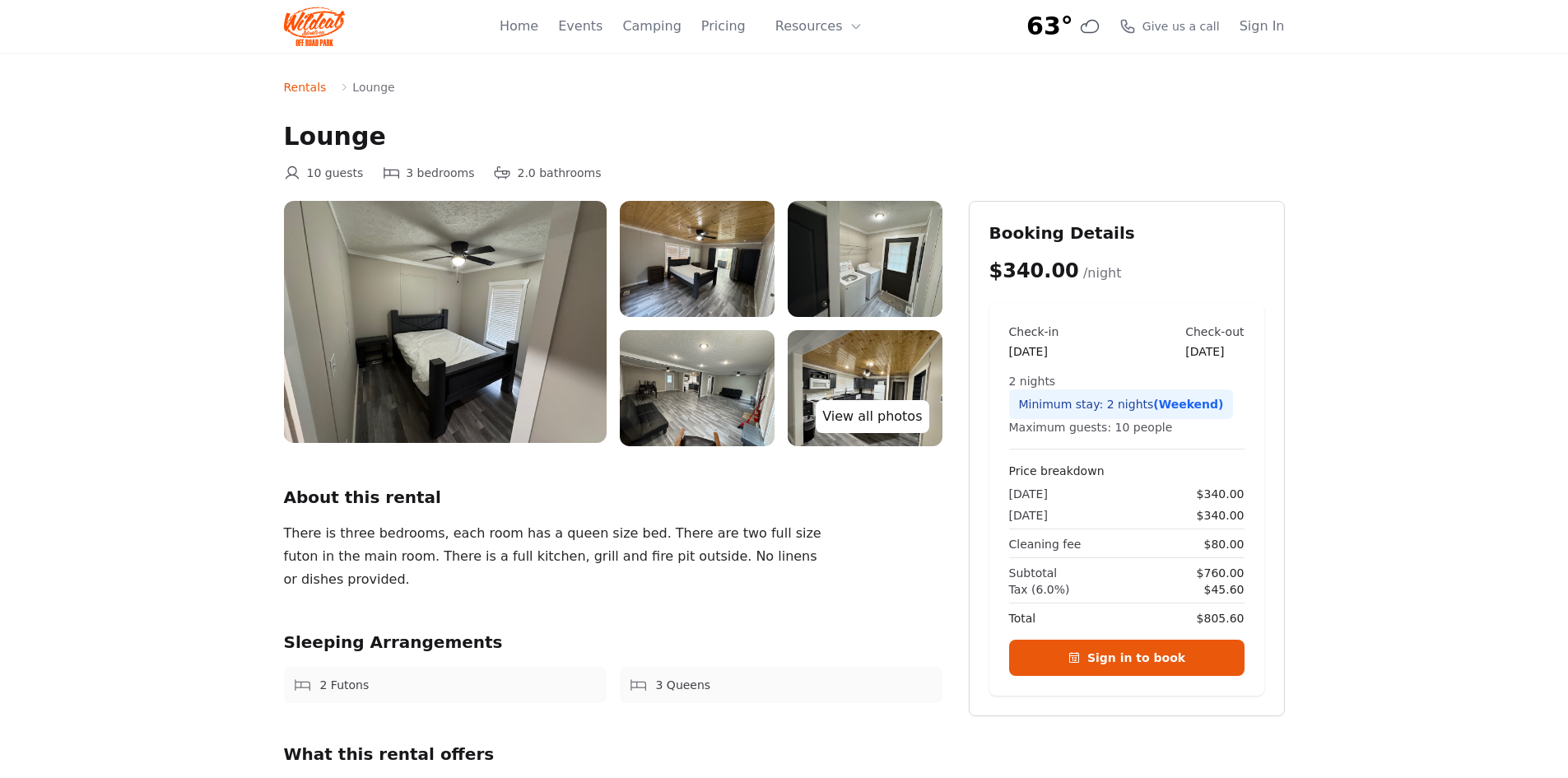
click at [882, 421] on link "View all photos" at bounding box center [872, 416] width 113 height 33
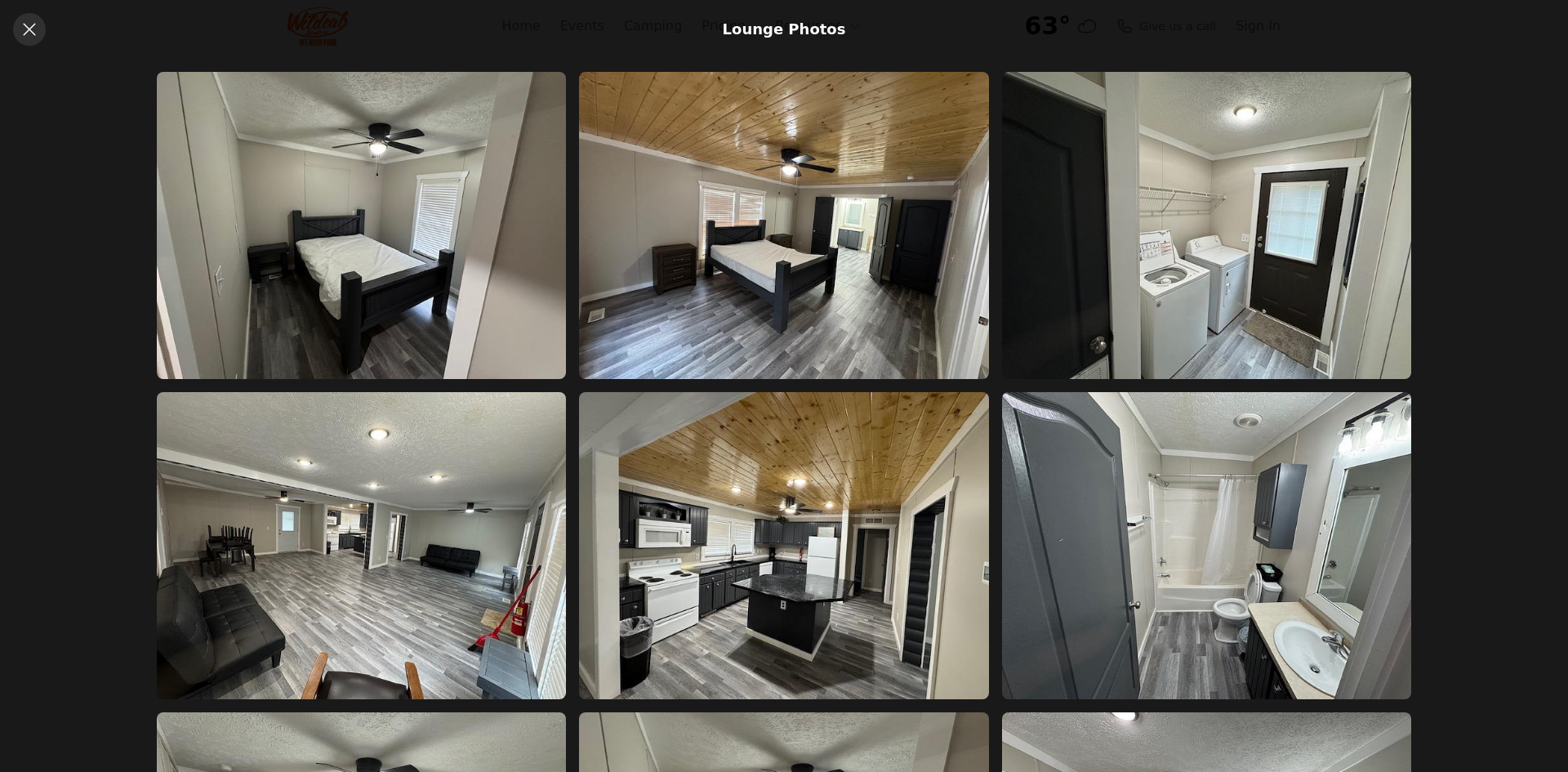
click at [31, 15] on link at bounding box center [30, 30] width 33 height 33
click at [21, 32] on icon at bounding box center [30, 30] width 20 height 20
